Goal: Information Seeking & Learning: Learn about a topic

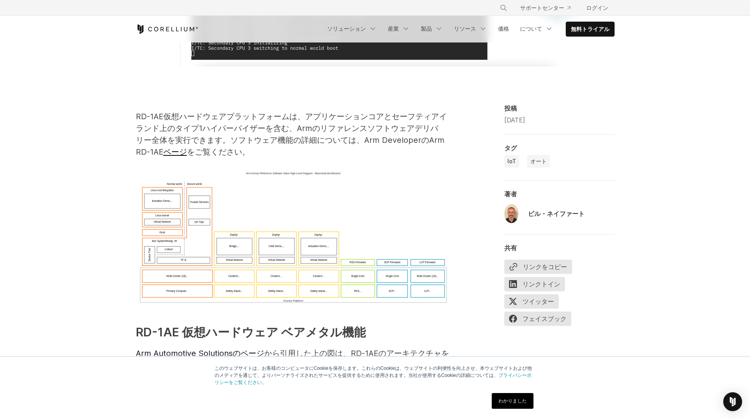
scroll to position [407, 0]
click at [187, 148] on font "ページ" at bounding box center [175, 152] width 24 height 9
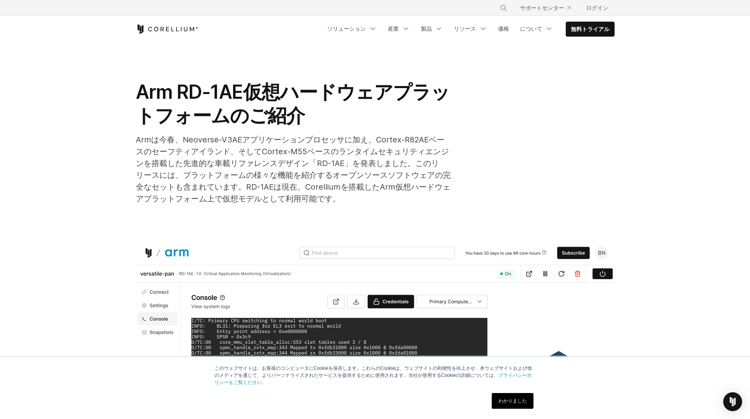
drag, startPoint x: 422, startPoint y: 300, endPoint x: 396, endPoint y: 148, distance: 154.2
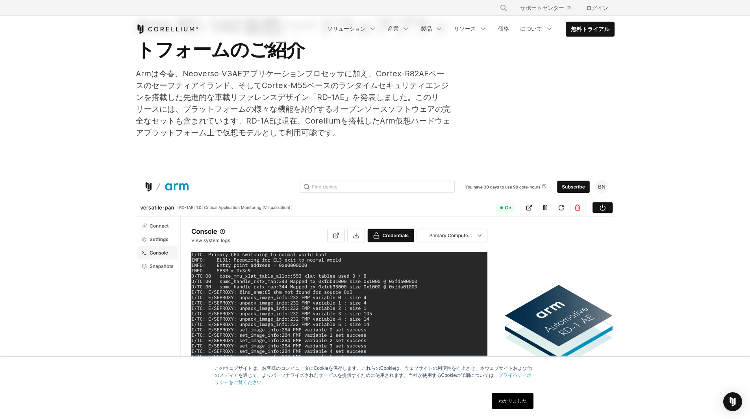
scroll to position [66, 0]
drag, startPoint x: 160, startPoint y: 100, endPoint x: 195, endPoint y: 95, distance: 35.0
click at [195, 95] on font "Armは今春、Neoverse-V3AEアプリケーションプロセッサに加え、Cortex-R82AEベースのセーフティアイランド、そしてCortex-M55ベー…" at bounding box center [293, 103] width 315 height 69
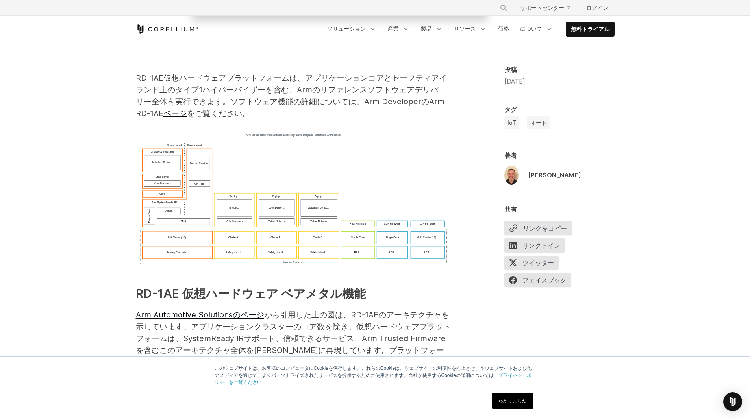
scroll to position [446, 0]
click at [261, 187] on img at bounding box center [293, 200] width 315 height 137
click at [302, 199] on img at bounding box center [293, 200] width 315 height 137
click at [423, 165] on img at bounding box center [293, 200] width 315 height 137
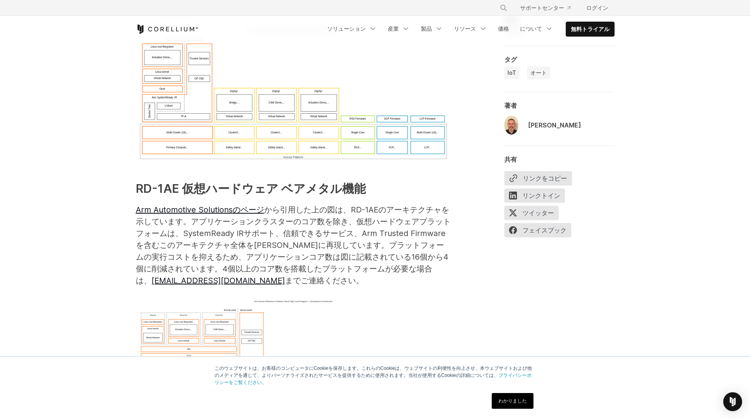
scroll to position [551, 0]
drag, startPoint x: 306, startPoint y: 184, endPoint x: 348, endPoint y: 184, distance: 42.5
click at [348, 205] on font "から引用した上の図は、 RD-1AEのアーキテクチャを示しています。アプリケーションクラスターのコア数を除き、仮想ハードウェアプラットフォームは、System…" at bounding box center [293, 245] width 315 height 80
click at [380, 205] on font "RD-1AEのアーキテクチャを示しています。アプリケーションクラスターのコア数を除き、仮想ハードウェアプラットフォームは、SystemReady IRサポート…" at bounding box center [293, 245] width 315 height 80
drag, startPoint x: 323, startPoint y: 181, endPoint x: 394, endPoint y: 197, distance: 73.2
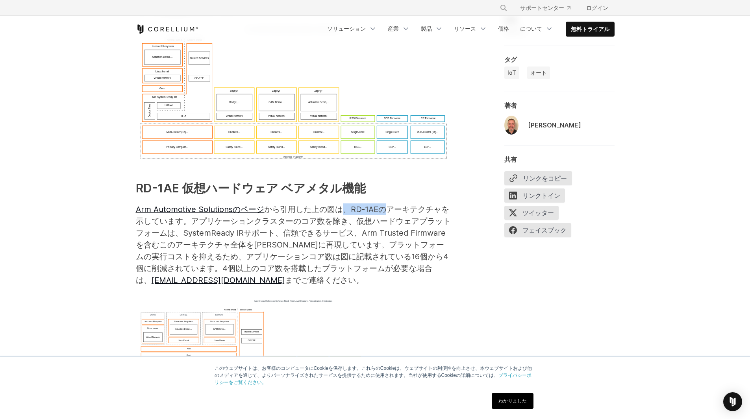
click at [367, 204] on p "Arm Automotive Solutionsのページ から引用した上の図は、 RD-1AEのアーキテクチャを示しています。アプリケーションクラスターのコア…" at bounding box center [293, 245] width 315 height 83
click at [422, 207] on font "RD-1AEのアーキテクチャを示しています。アプリケーションクラスターのコア数を除き、仮想ハードウェアプラットフォームは、SystemReady IRサポート…" at bounding box center [293, 245] width 315 height 80
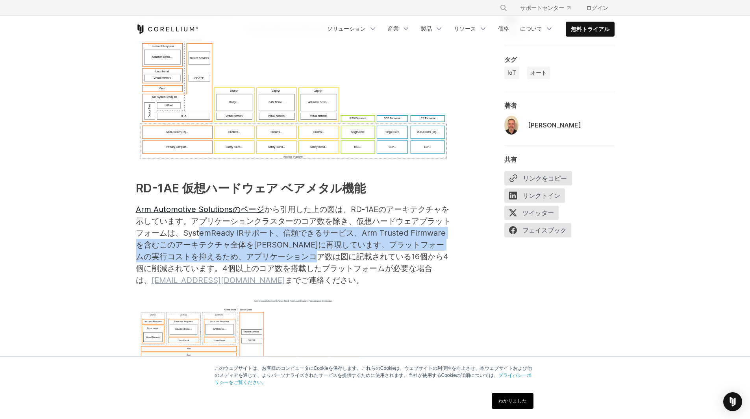
drag, startPoint x: 392, startPoint y: 199, endPoint x: 411, endPoint y: 229, distance: 35.6
click at [411, 220] on font "RD-1AEのアーキテクチャを示しています。アプリケーションクラスターのコア数を除き、仮想ハードウェアプラットフォームは、SystemReady IRサポート…" at bounding box center [293, 245] width 315 height 80
click at [422, 299] on img at bounding box center [293, 357] width 315 height 117
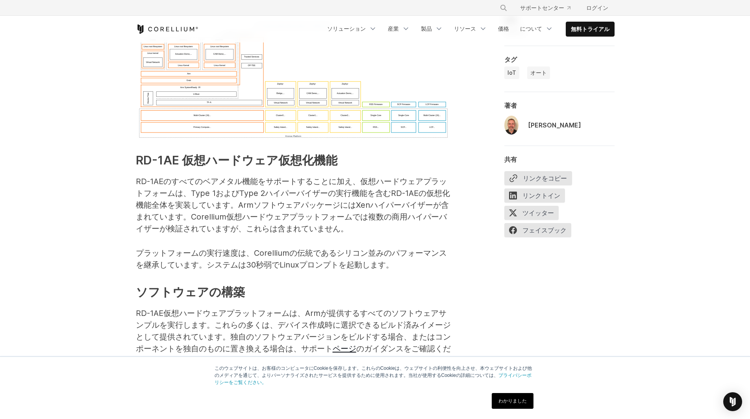
scroll to position [827, 0]
click at [422, 283] on h3 "ソフトウェアの構築" at bounding box center [293, 292] width 315 height 18
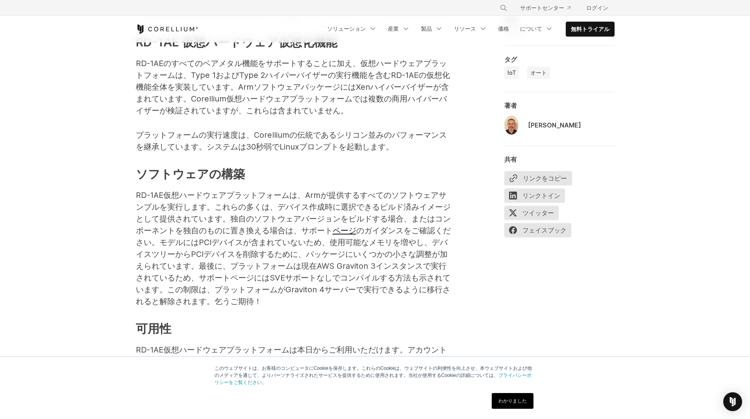
scroll to position [945, 0]
drag, startPoint x: 260, startPoint y: 283, endPoint x: 381, endPoint y: 290, distance: 121.5
click at [328, 344] on p "RD-1AE仮想ハードウェアプラットフォームは本日からご利用いただけます。アカウントをお持ちでない場合は、 こちらから トライアルをリクエストできます。Arm…" at bounding box center [293, 373] width 315 height 59
click at [453, 300] on div "RD-1AE仮想ハードウェアプラットフォームは、アプリケーションコアとセーフティアイランド上のタイプ1ハイパーバイザーを含む、Armのリファレンスソフトウェア…" at bounding box center [375, 94] width 479 height 1056
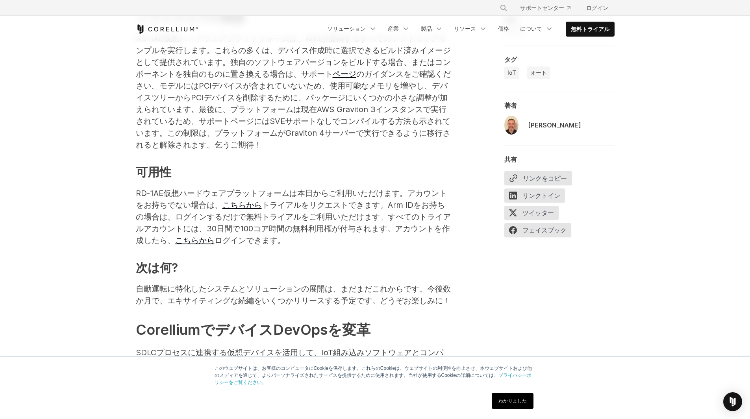
scroll to position [0, 0]
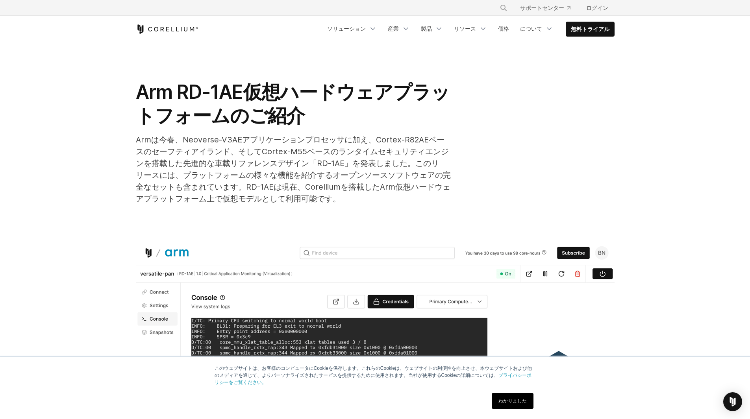
drag, startPoint x: 474, startPoint y: 295, endPoint x: 482, endPoint y: 36, distance: 258.8
click at [161, 23] on div "無料トライアル ソリューション 携帯" at bounding box center [375, 29] width 479 height 27
click at [157, 26] on icon "コレリウムホーム" at bounding box center [167, 28] width 63 height 9
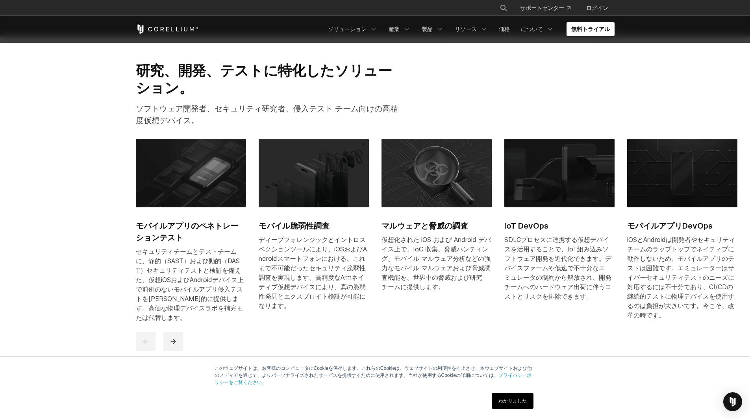
scroll to position [394, 0]
